Goal: Transaction & Acquisition: Subscribe to service/newsletter

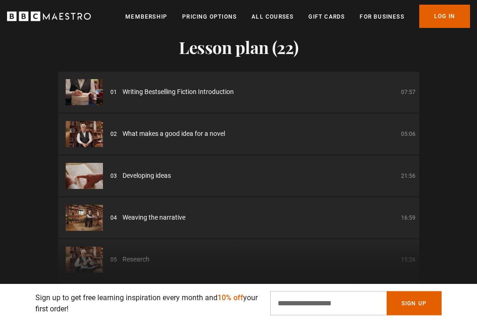
scroll to position [1124, 0]
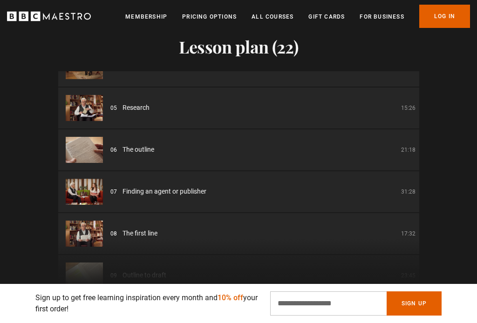
click at [141, 19] on link "Membership" at bounding box center [146, 16] width 42 height 9
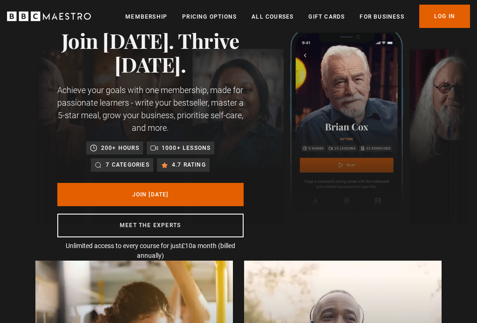
scroll to position [41, 0]
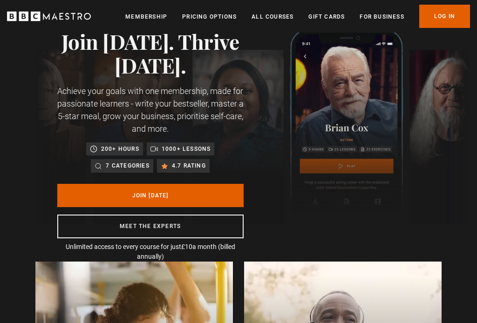
click at [126, 167] on p "7 categories" at bounding box center [127, 165] width 43 height 9
click at [124, 168] on p "7 categories" at bounding box center [127, 165] width 43 height 9
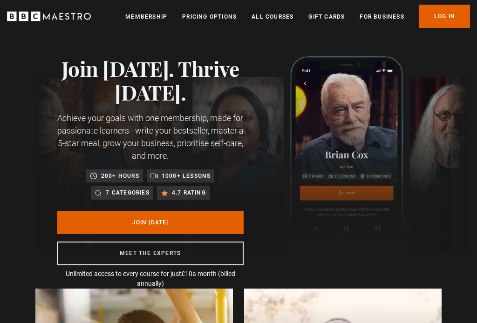
scroll to position [14, 0]
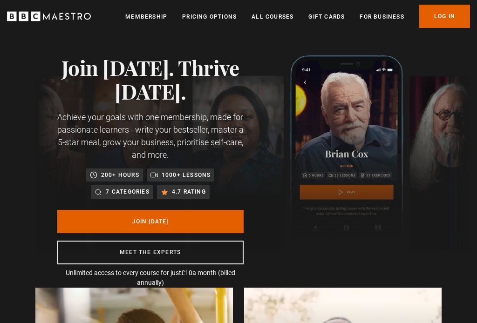
click at [223, 20] on link "Pricing Options" at bounding box center [209, 16] width 54 height 9
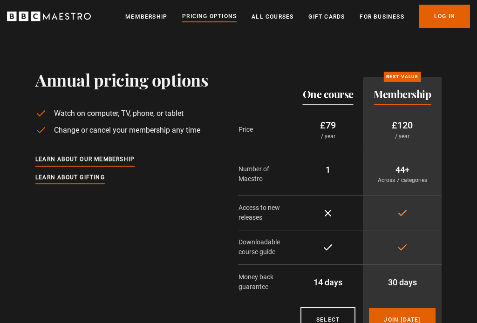
click at [274, 19] on link "All Courses" at bounding box center [272, 16] width 42 height 9
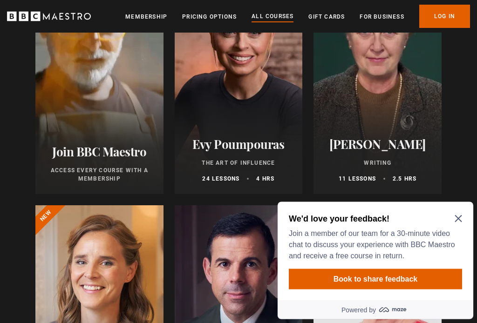
scroll to position [177, 0]
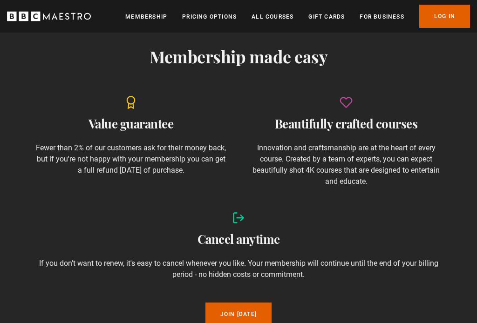
scroll to position [856, 0]
click at [275, 20] on link "All Courses" at bounding box center [272, 16] width 42 height 9
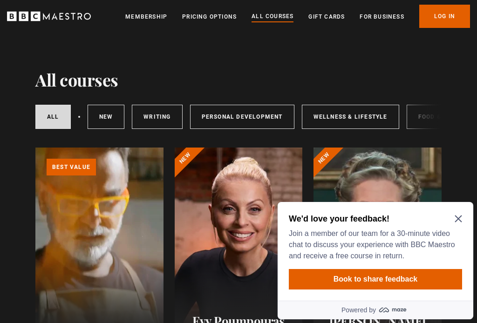
click at [162, 117] on link "Writing" at bounding box center [157, 117] width 50 height 24
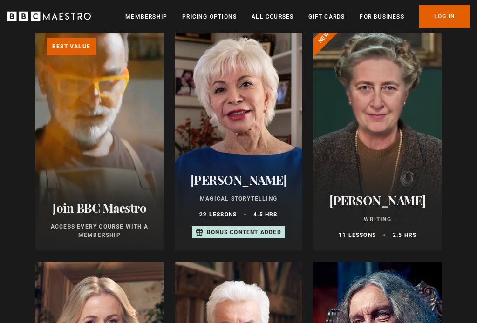
scroll to position [122, 0]
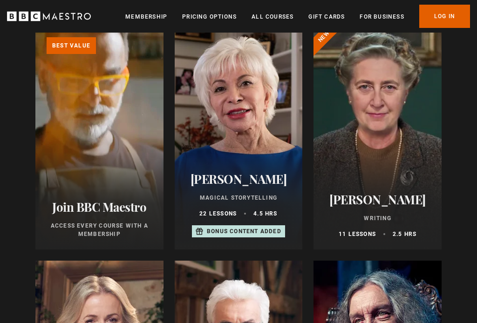
click at [250, 98] on div at bounding box center [239, 137] width 128 height 223
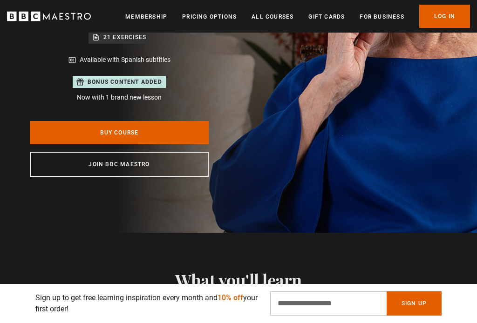
scroll to position [205, 0]
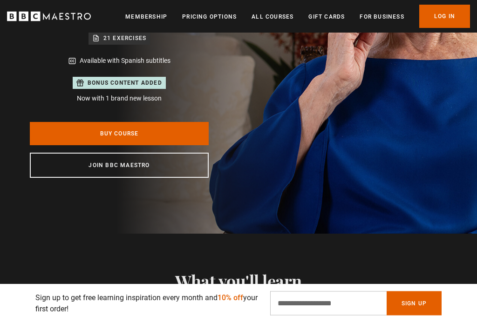
click at [120, 164] on link "Join BBC Maestro" at bounding box center [119, 165] width 179 height 25
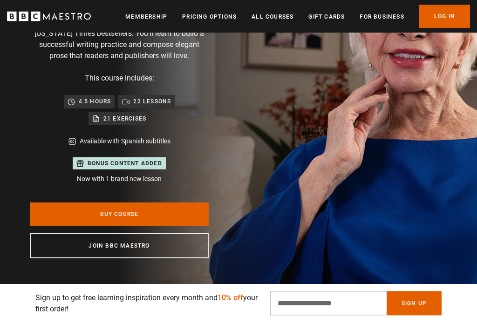
scroll to position [125, 0]
click at [331, 316] on input "Email Address" at bounding box center [328, 303] width 116 height 24
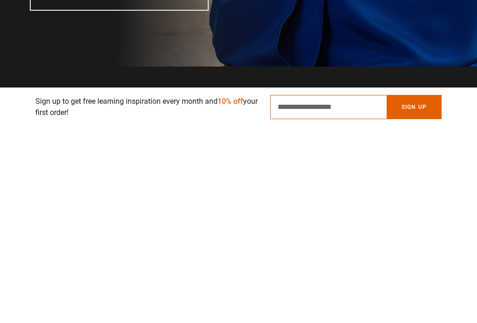
type input "**********"
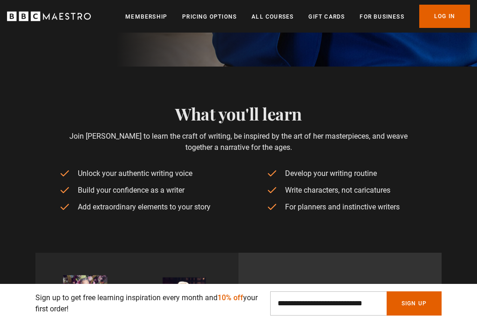
scroll to position [0, 122]
click at [419, 316] on button "Sign Up" at bounding box center [413, 303] width 55 height 24
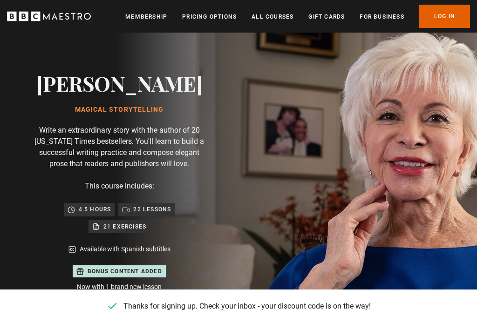
scroll to position [17, 0]
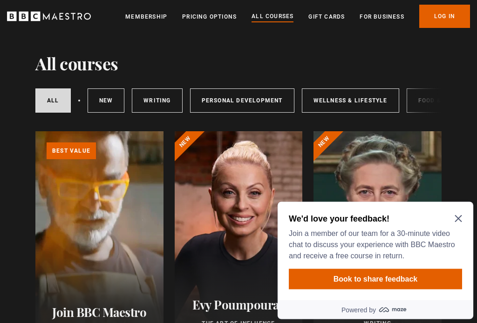
click at [456, 221] on icon "Close Maze Prompt" at bounding box center [457, 218] width 7 height 7
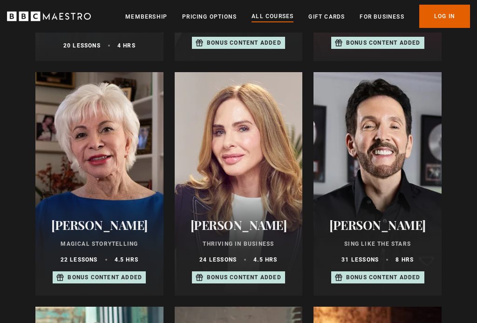
scroll to position [545, 0]
click at [110, 180] on div at bounding box center [99, 183] width 128 height 223
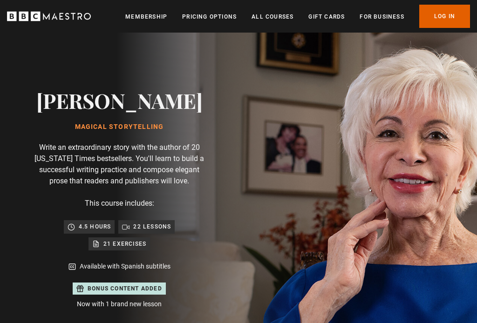
click at [148, 18] on link "Membership" at bounding box center [146, 16] width 42 height 9
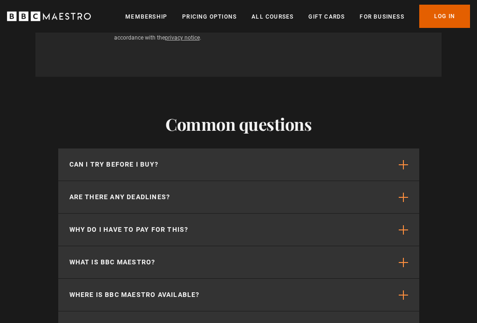
scroll to position [3002, 0]
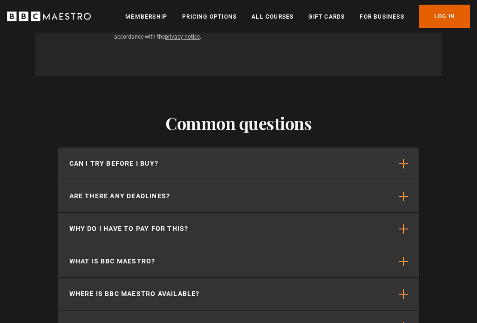
click at [169, 148] on button "Can I try before I buy?" at bounding box center [238, 164] width 361 height 32
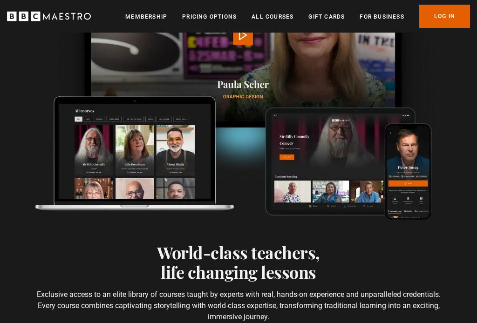
scroll to position [2484, 0]
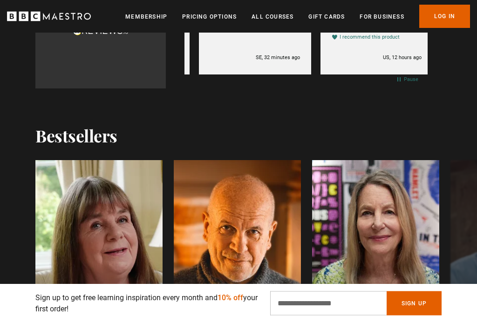
scroll to position [0, 122]
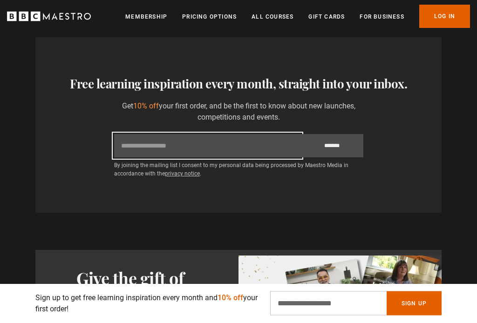
click at [237, 144] on input "Email" at bounding box center [207, 146] width 187 height 23
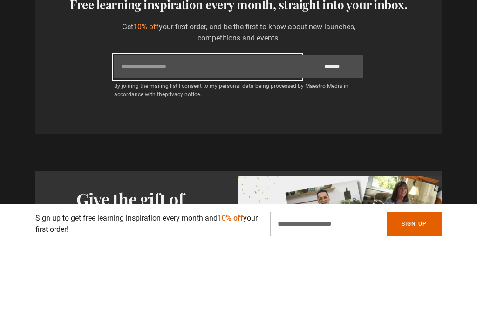
type input "**********"
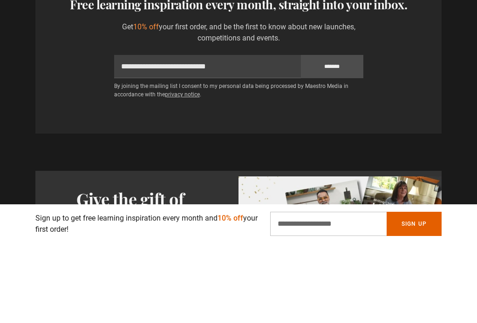
scroll to position [1974, 0]
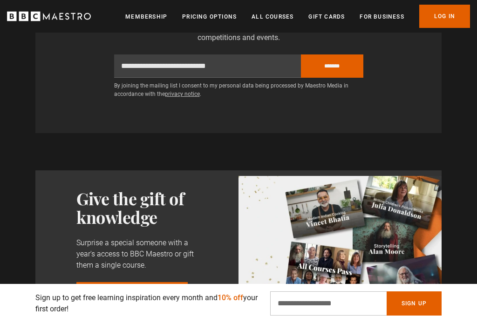
click at [334, 60] on input "*******" at bounding box center [332, 65] width 62 height 23
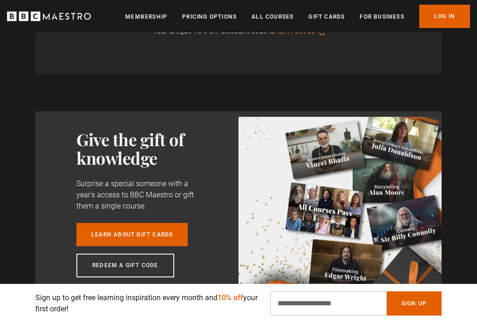
scroll to position [1969, 0]
